Goal: Information Seeking & Learning: Learn about a topic

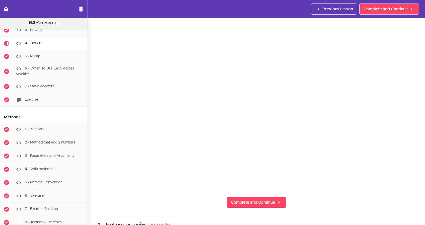
scroll to position [30, 0]
click at [261, 206] on link "Complete and Continue" at bounding box center [257, 202] width 60 height 11
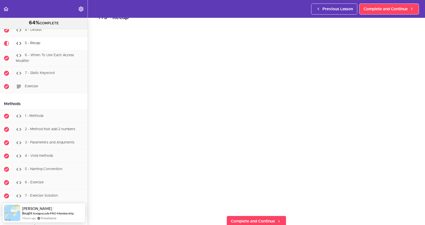
scroll to position [14, 0]
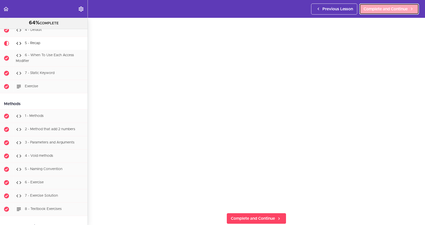
click at [383, 13] on link "Complete and Continue" at bounding box center [390, 9] width 60 height 11
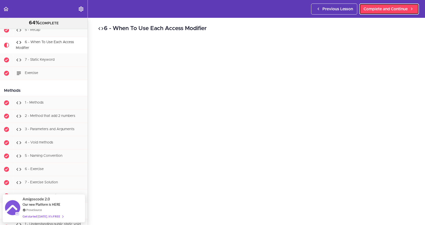
scroll to position [1, 0]
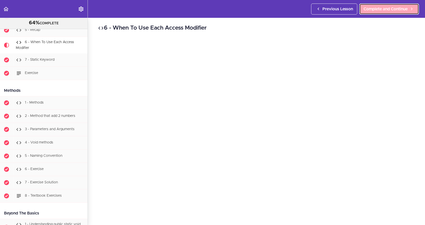
click at [387, 10] on span "Complete and Continue" at bounding box center [386, 9] width 44 height 6
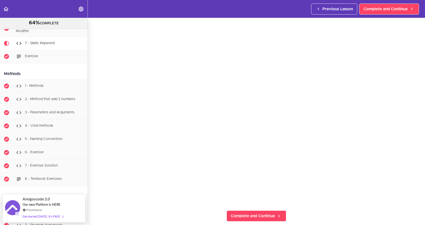
scroll to position [17, 0]
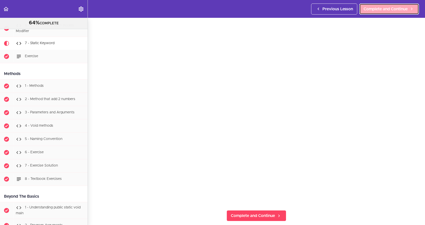
click at [392, 8] on span "Complete and Continue" at bounding box center [386, 9] width 44 height 6
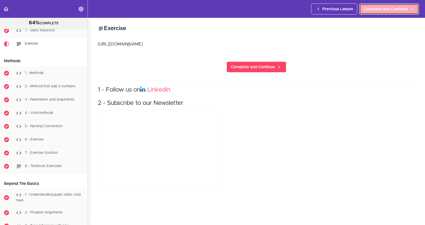
scroll to position [1288, 0]
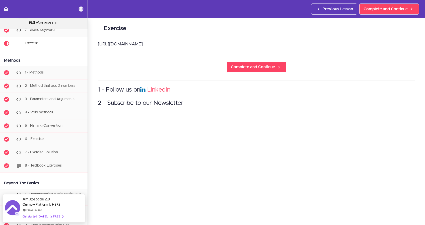
click at [188, 44] on p "﻿ https://textbook.amigoscode.com/docs/java/exercises/packages/" at bounding box center [256, 44] width 317 height 8
copy div "﻿ https://textbook.amigoscode.com/docs/java/exercises/packages/ Complete and Co…"
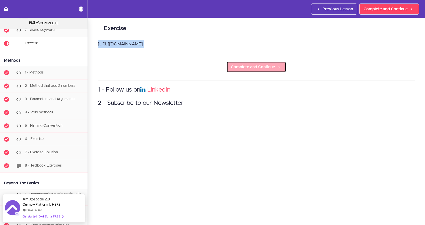
click at [254, 68] on span "Complete and Continue" at bounding box center [253, 67] width 44 height 6
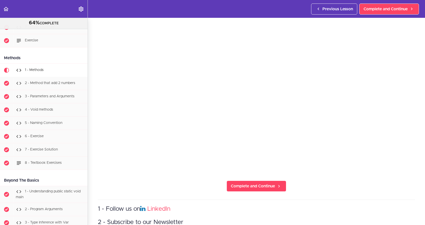
scroll to position [49, 0]
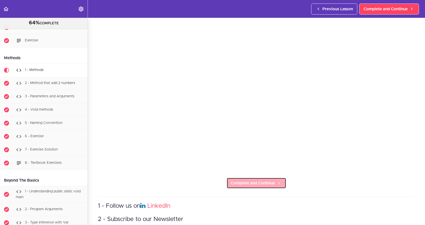
click at [247, 180] on link "Complete and Continue" at bounding box center [257, 183] width 60 height 11
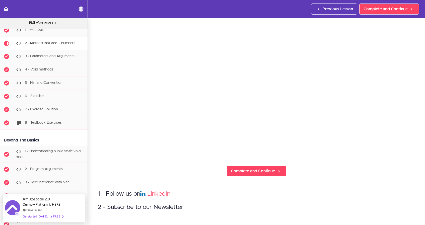
scroll to position [62, 0]
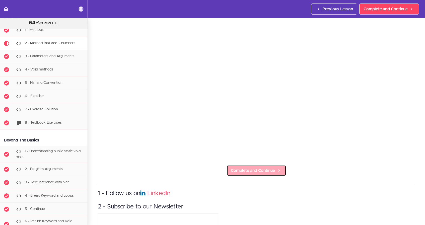
click at [272, 171] on span "Complete and Continue" at bounding box center [253, 171] width 44 height 6
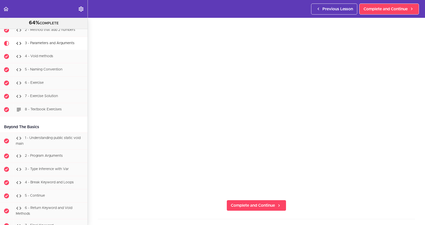
scroll to position [29, 0]
click at [259, 202] on span "Complete and Continue" at bounding box center [253, 203] width 44 height 6
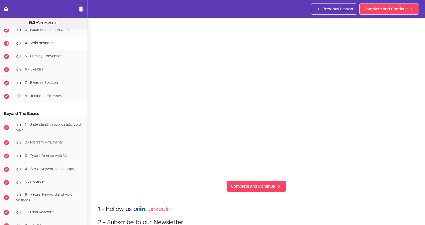
scroll to position [58, 0]
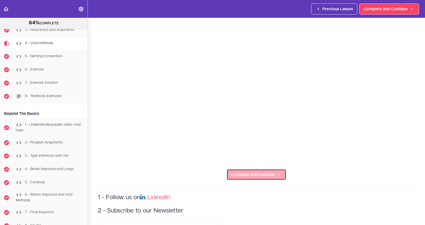
click at [272, 173] on span "Complete and Continue" at bounding box center [253, 175] width 44 height 6
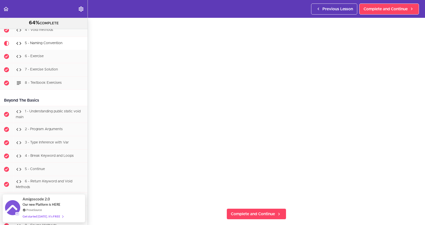
scroll to position [25, 0]
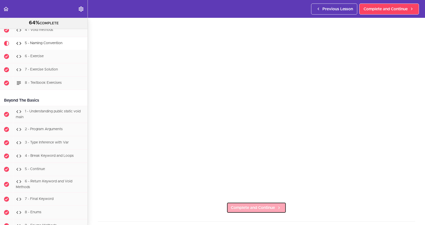
click at [274, 206] on span "Complete and Continue" at bounding box center [253, 208] width 44 height 6
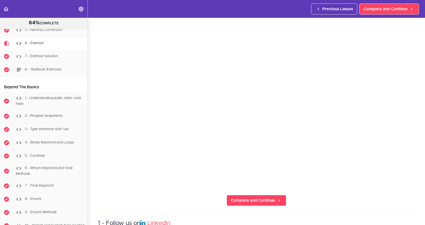
scroll to position [38, 0]
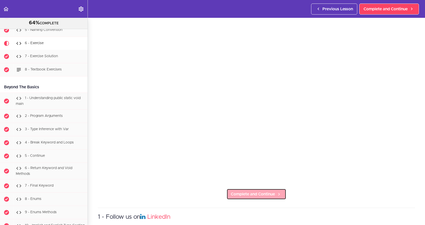
click at [260, 194] on span "Complete and Continue" at bounding box center [253, 194] width 44 height 6
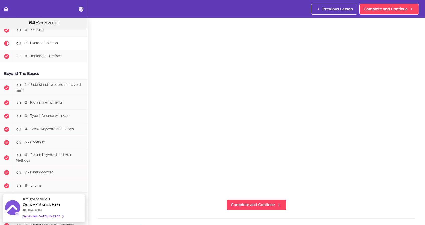
scroll to position [32, 0]
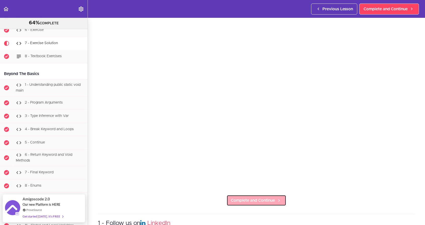
click at [259, 203] on span "Complete and Continue" at bounding box center [253, 201] width 44 height 6
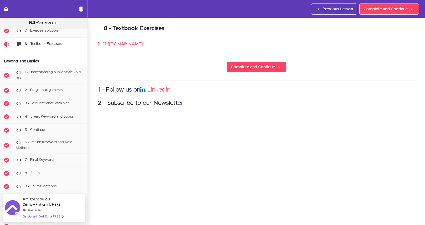
scroll to position [1411, 0]
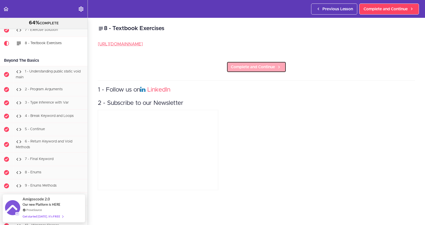
click at [260, 71] on link "Complete and Continue" at bounding box center [257, 67] width 60 height 11
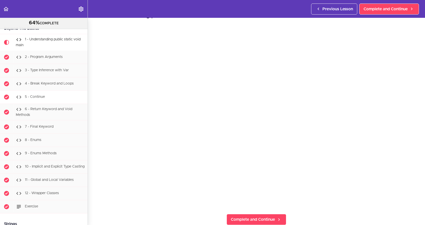
scroll to position [1441, 0]
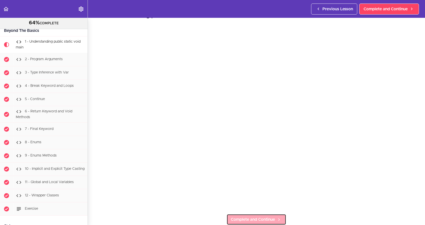
click at [254, 220] on span "Complete and Continue" at bounding box center [253, 220] width 44 height 6
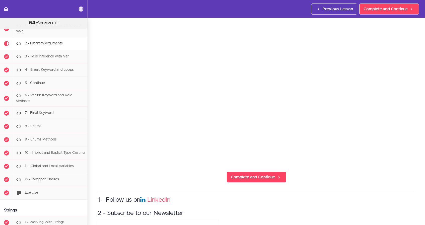
scroll to position [102, 0]
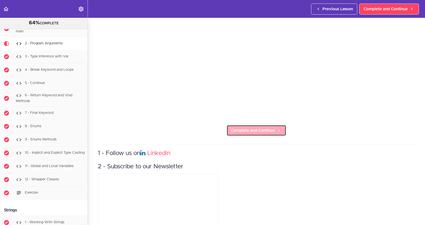
click at [278, 133] on icon at bounding box center [279, 130] width 6 height 5
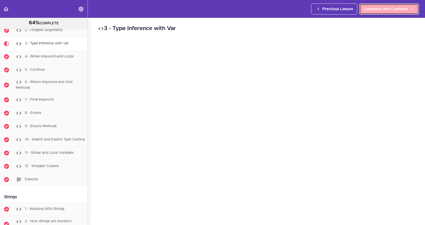
click at [390, 7] on span "Complete and Continue" at bounding box center [386, 9] width 44 height 6
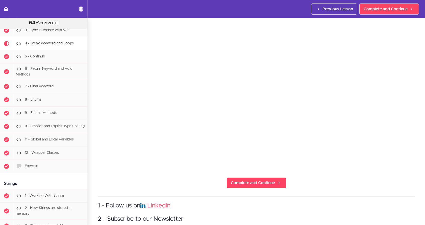
scroll to position [50, 0]
click at [279, 183] on icon at bounding box center [279, 182] width 6 height 5
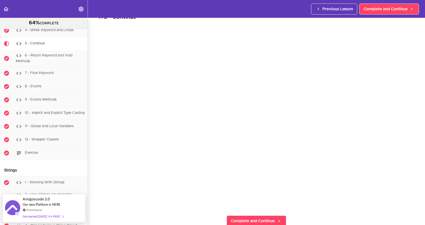
scroll to position [6, 0]
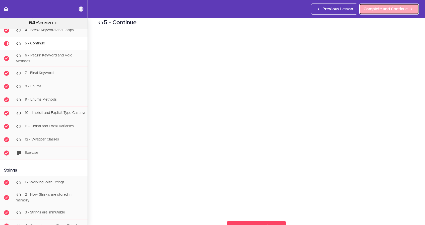
click at [378, 12] on link "Complete and Continue" at bounding box center [390, 9] width 60 height 11
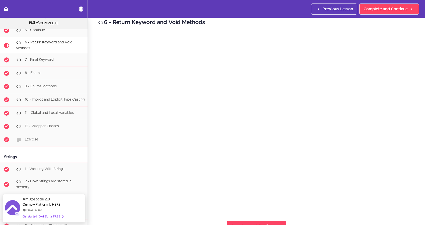
scroll to position [9, 0]
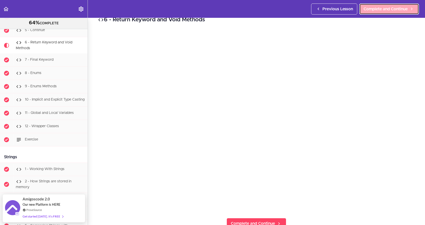
click at [374, 12] on link "Complete and Continue" at bounding box center [390, 9] width 60 height 11
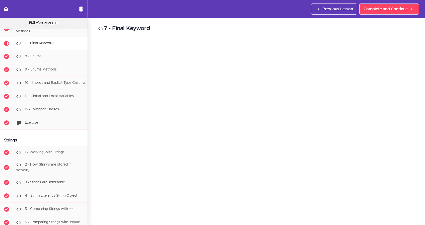
scroll to position [7, 0]
click at [271, 221] on link "Complete and Continue" at bounding box center [257, 225] width 60 height 11
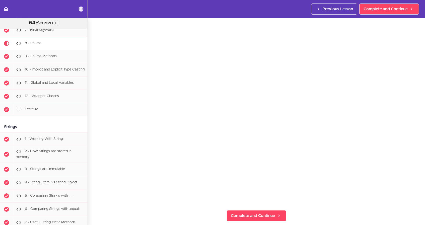
scroll to position [27, 0]
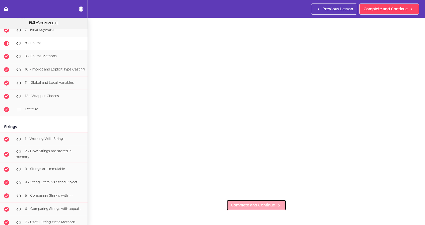
click at [264, 204] on span "Complete and Continue" at bounding box center [253, 205] width 44 height 6
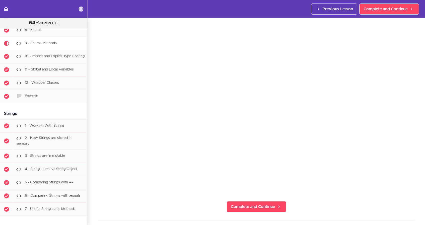
scroll to position [26, 0]
click at [278, 206] on icon at bounding box center [279, 206] width 6 height 5
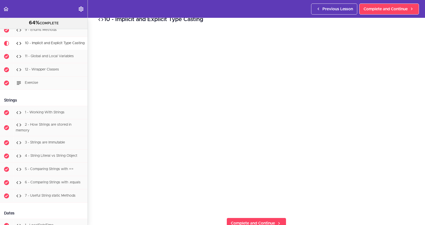
scroll to position [21, 0]
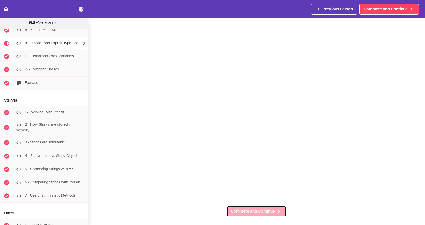
click at [259, 210] on span "Complete and Continue" at bounding box center [253, 212] width 44 height 6
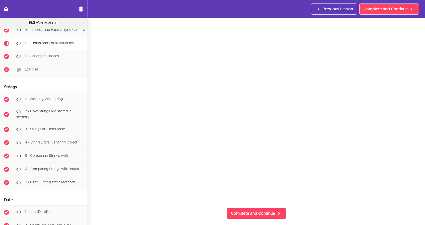
scroll to position [20, 0]
click at [274, 209] on span "Complete and Continue" at bounding box center [253, 212] width 44 height 6
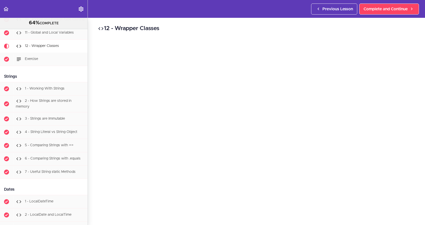
scroll to position [1594, 0]
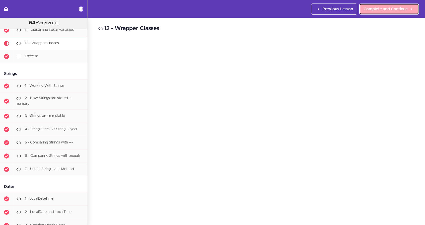
click at [384, 12] on link "Complete and Continue" at bounding box center [390, 9] width 60 height 11
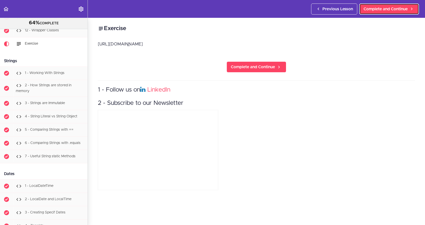
scroll to position [1607, 0]
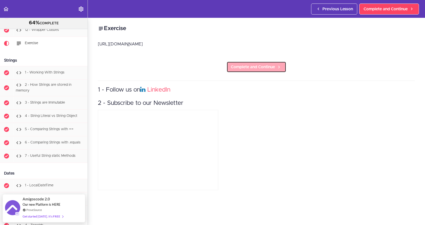
click at [279, 68] on icon at bounding box center [279, 67] width 6 height 5
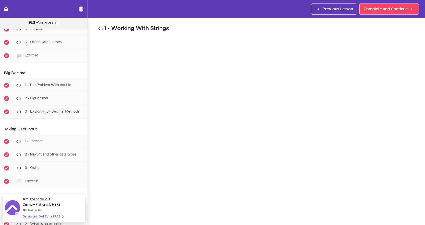
scroll to position [1801, 0]
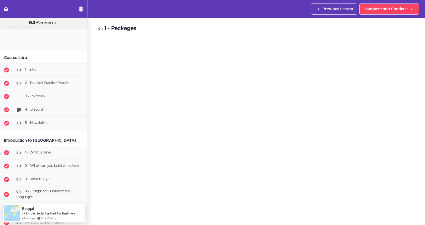
scroll to position [1075, 0]
